Goal: Navigation & Orientation: Find specific page/section

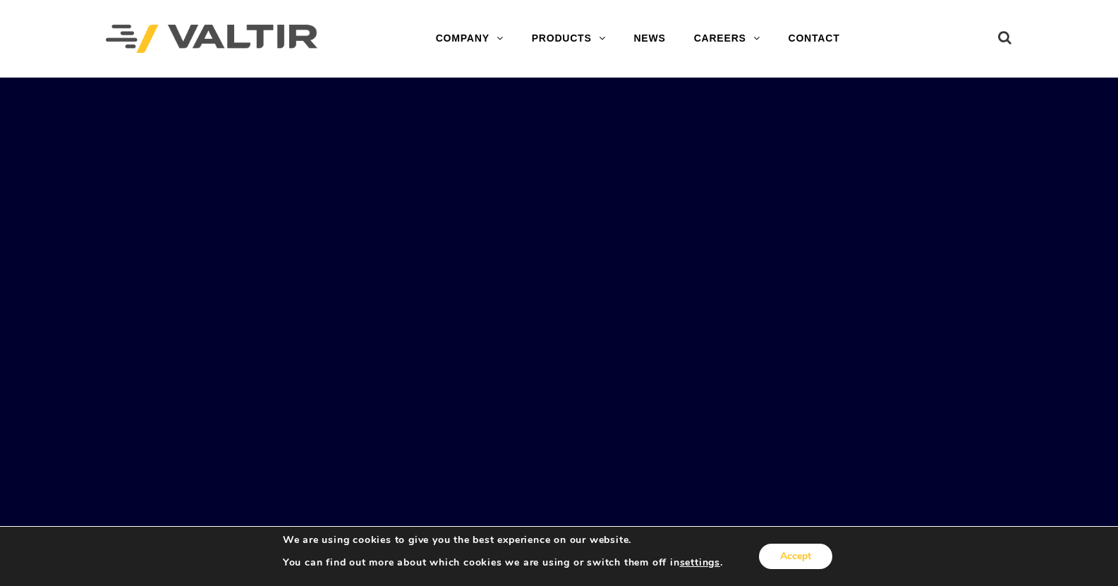
click at [813, 555] on button "Accept" at bounding box center [795, 556] width 73 height 25
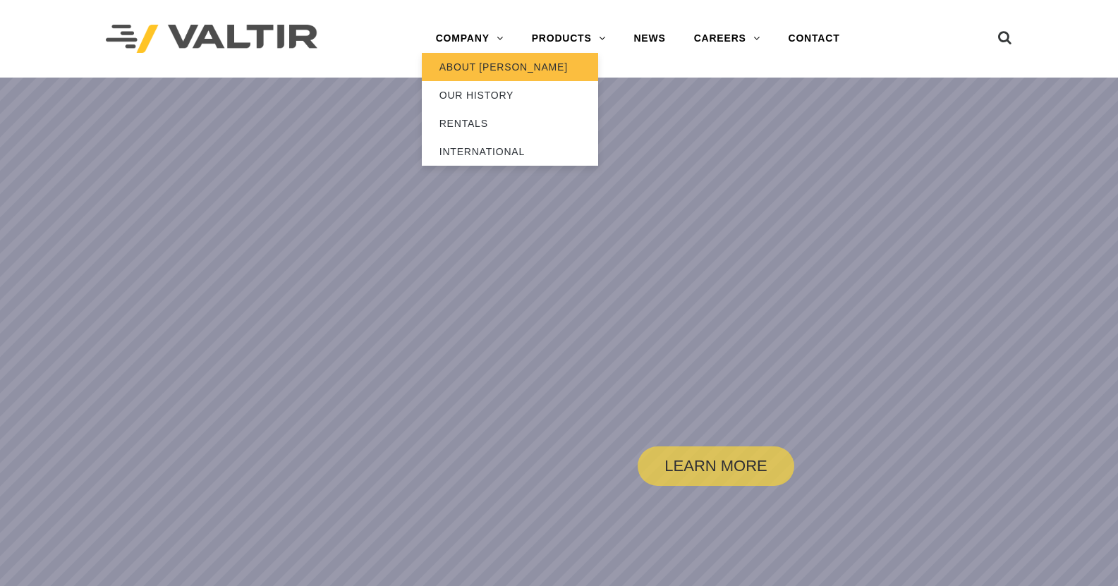
click at [497, 63] on link "ABOUT [PERSON_NAME]" at bounding box center [510, 67] width 176 height 28
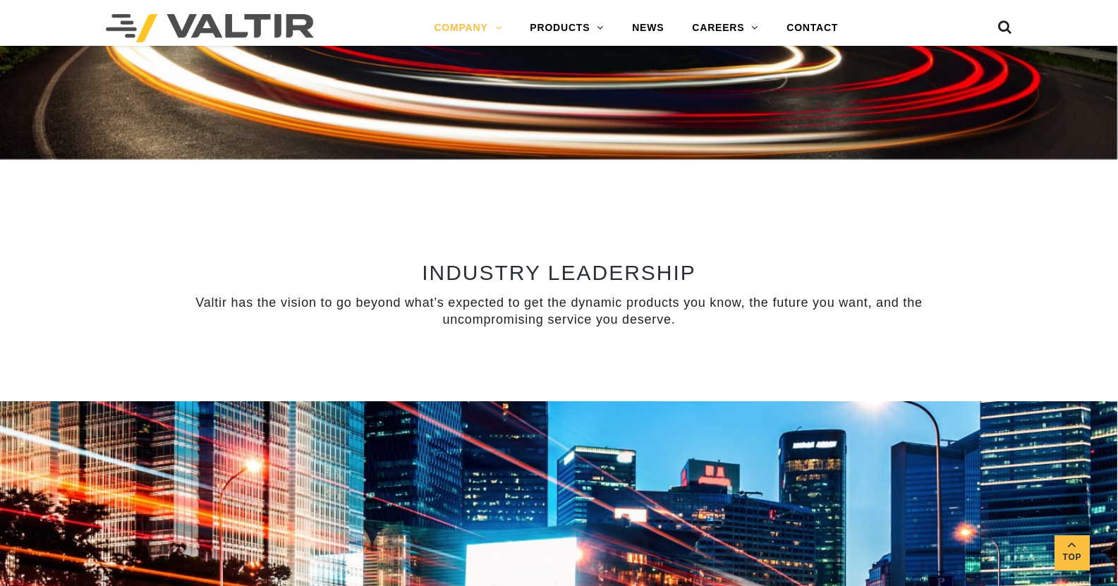
scroll to position [988, 0]
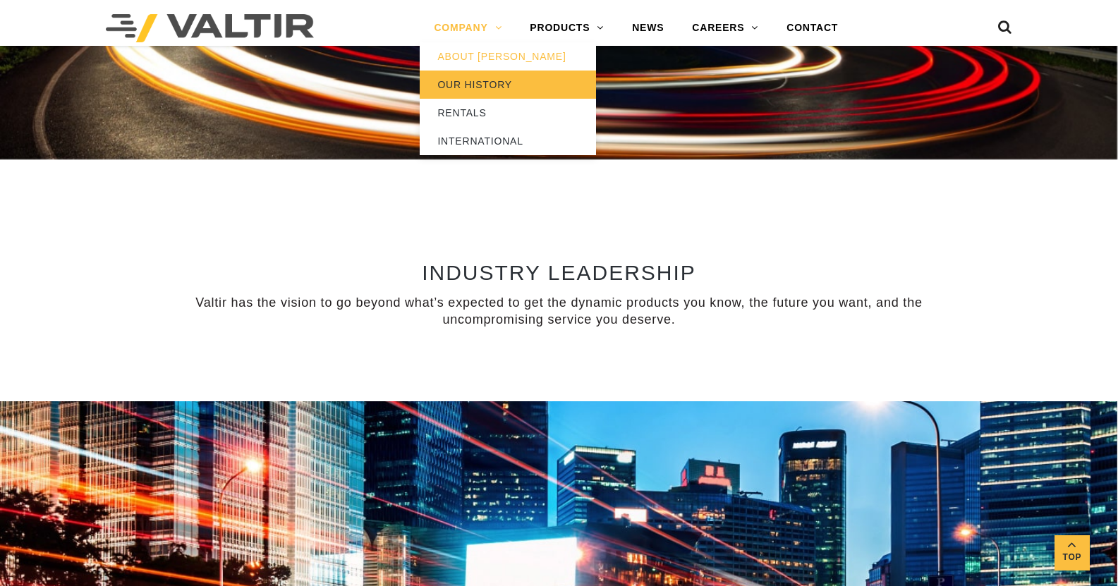
click at [461, 84] on link "OUR HISTORY" at bounding box center [508, 85] width 176 height 28
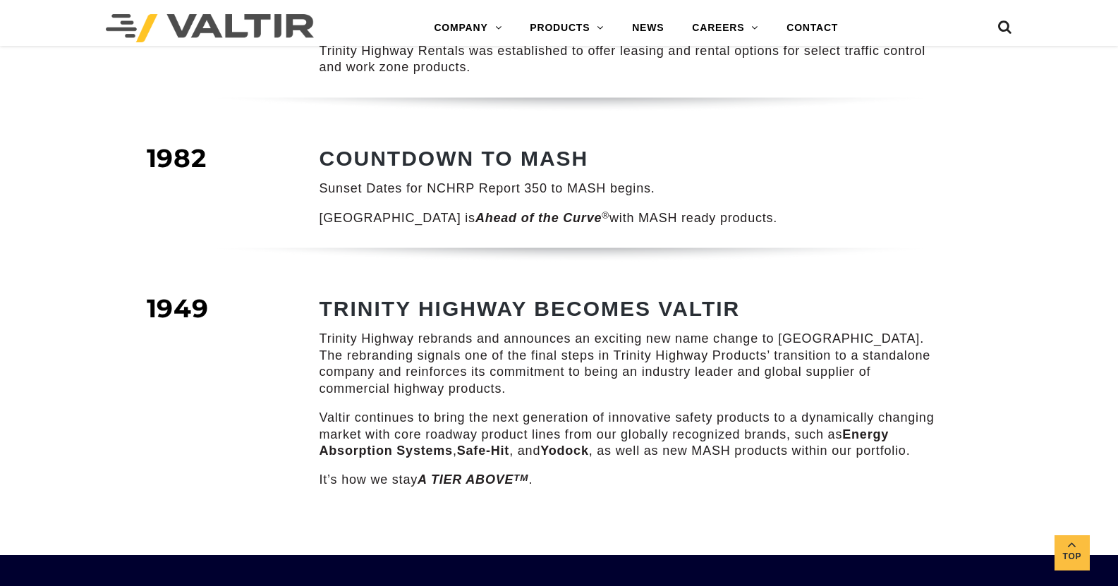
scroll to position [1834, 0]
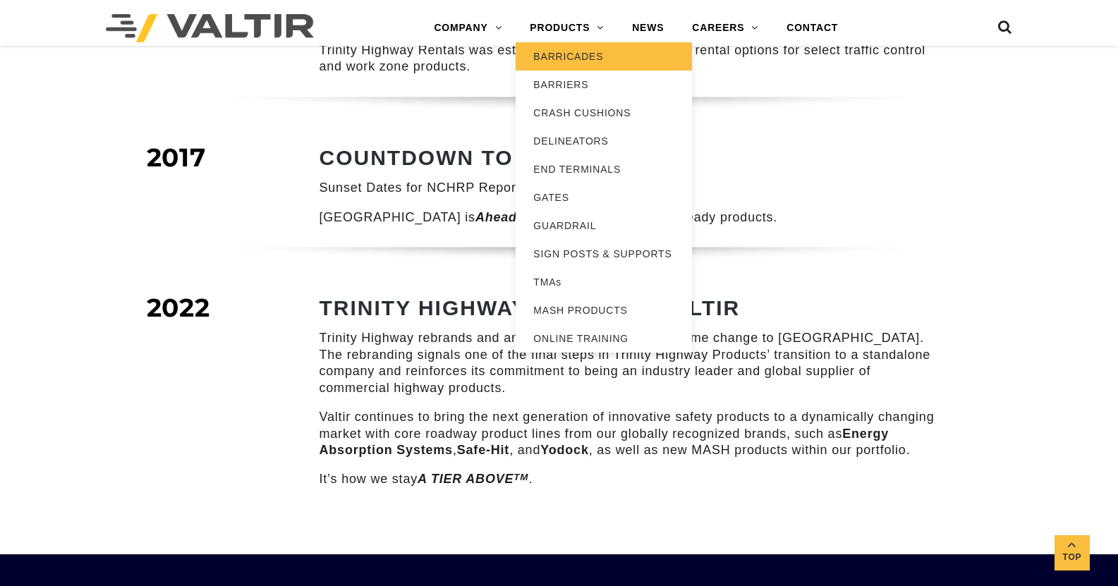
click at [589, 52] on link "BARRICADES" at bounding box center [604, 56] width 176 height 28
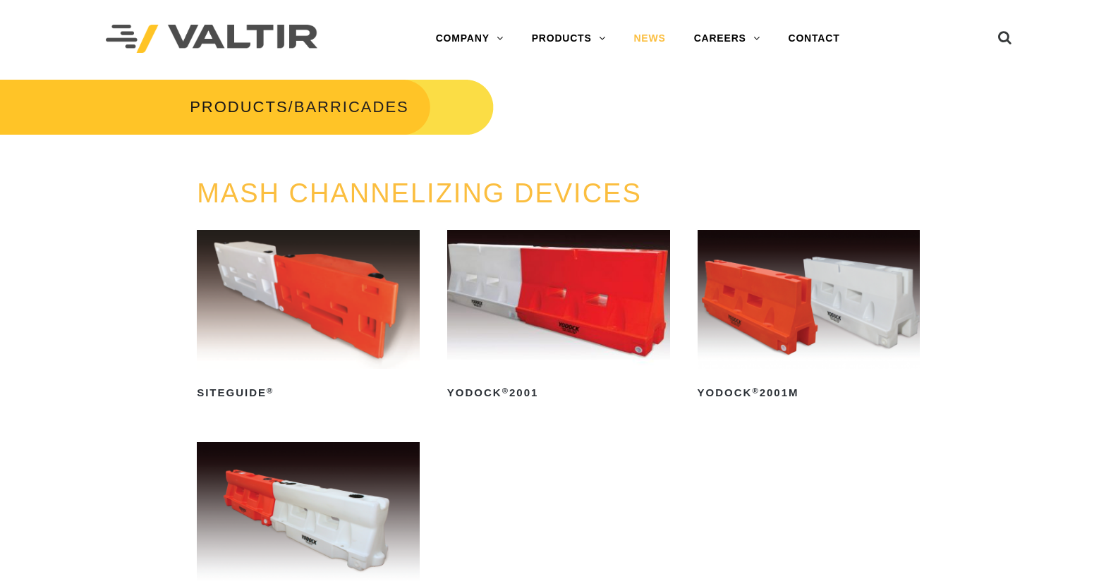
click at [654, 38] on link "NEWS" at bounding box center [649, 39] width 60 height 28
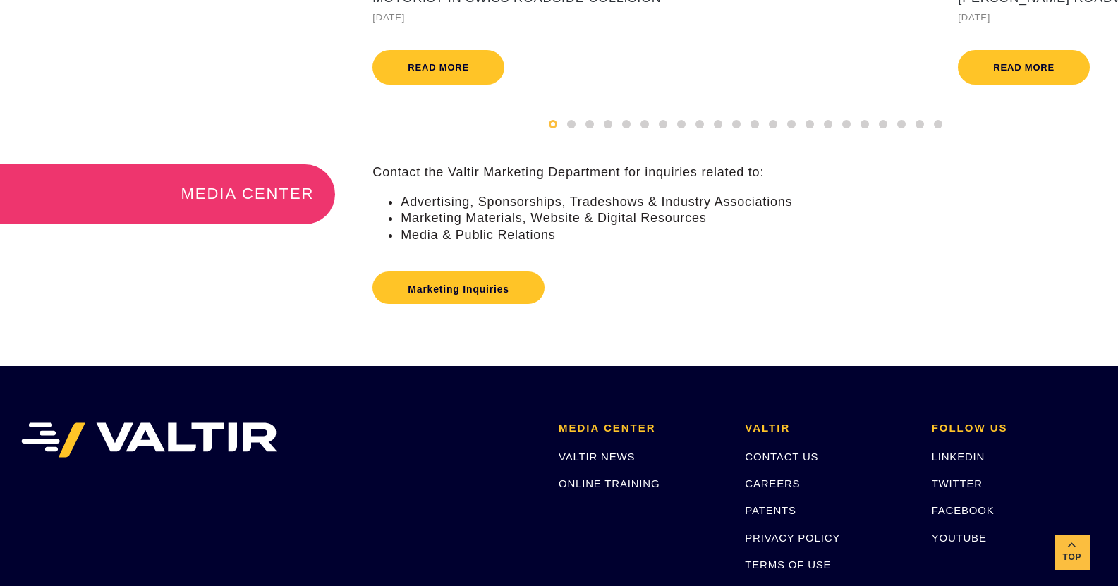
scroll to position [281, 0]
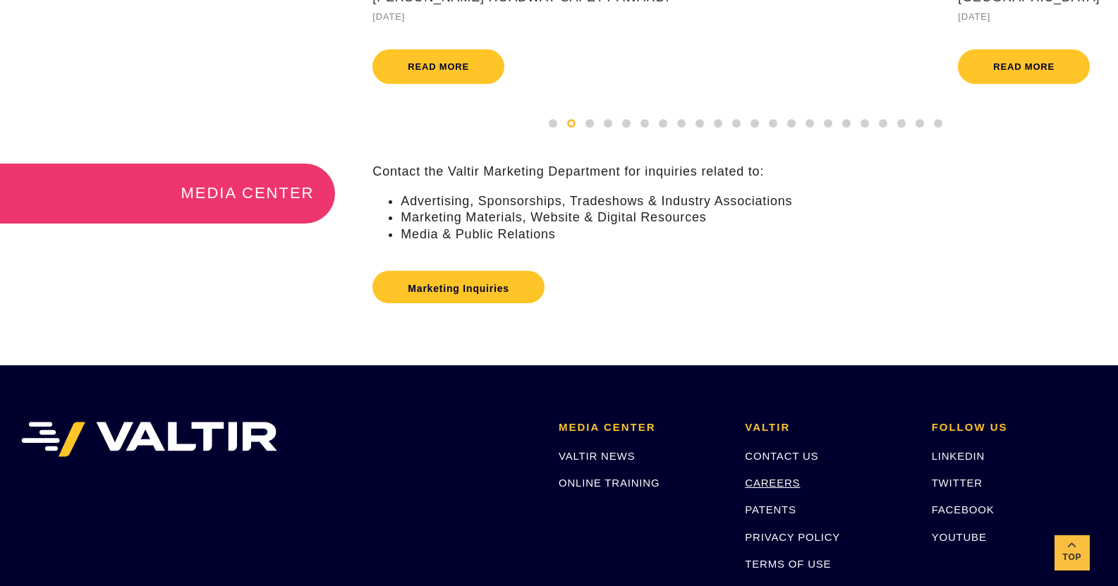
click at [794, 489] on link "CAREERS" at bounding box center [772, 483] width 55 height 12
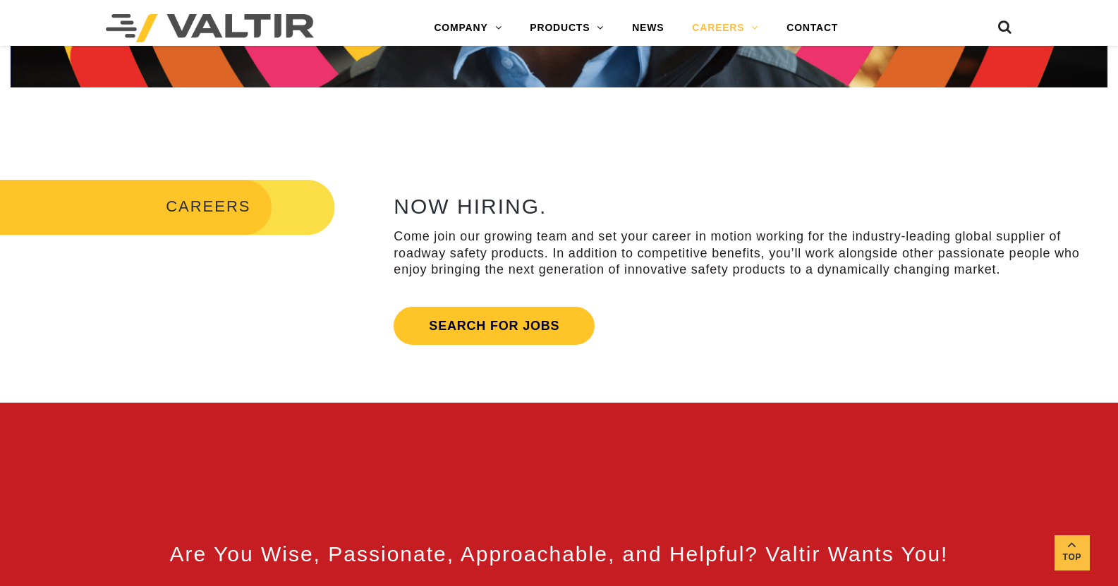
scroll to position [423, 0]
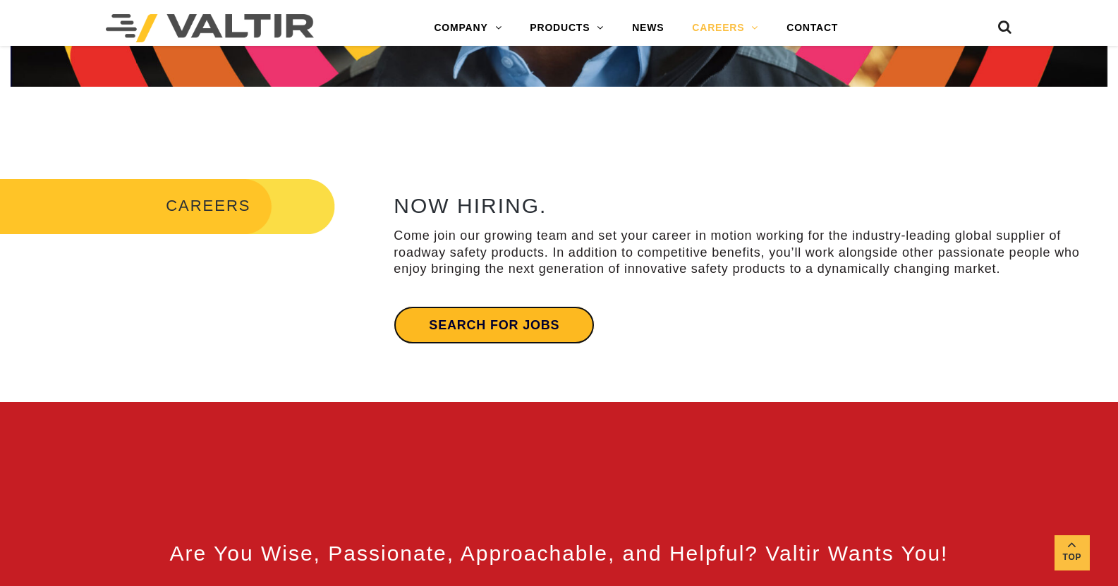
click at [504, 327] on link "Search for jobs" at bounding box center [494, 325] width 201 height 38
